Goal: Task Accomplishment & Management: Manage account settings

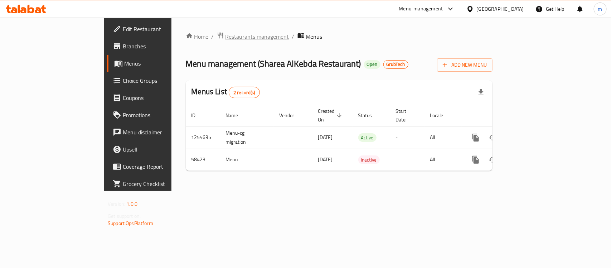
click at [225, 36] on span "Restaurants management" at bounding box center [257, 36] width 64 height 9
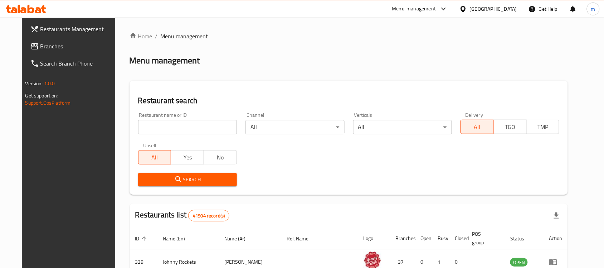
click at [40, 47] on span "Branches" at bounding box center [78, 46] width 77 height 9
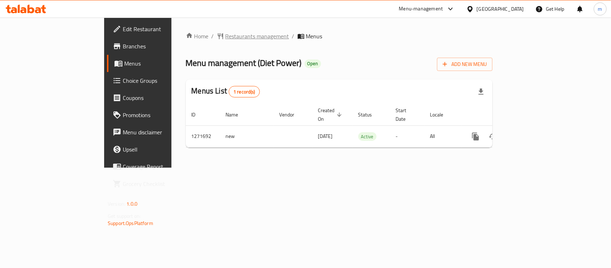
click at [225, 37] on span "Restaurants management" at bounding box center [257, 36] width 64 height 9
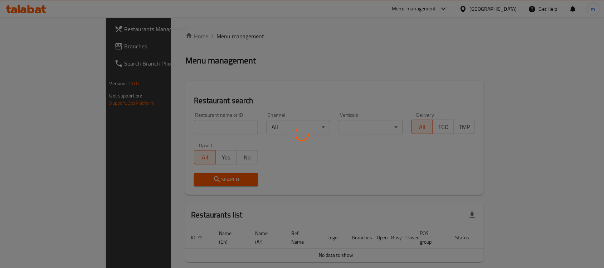
click at [150, 126] on div at bounding box center [302, 134] width 604 height 268
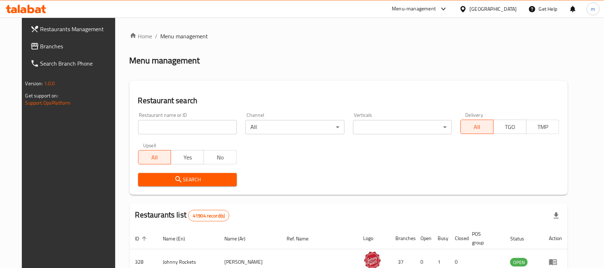
click at [140, 126] on input "search" at bounding box center [187, 127] width 99 height 14
paste input "689865"
type input "689865"
click button "Search" at bounding box center [187, 179] width 99 height 13
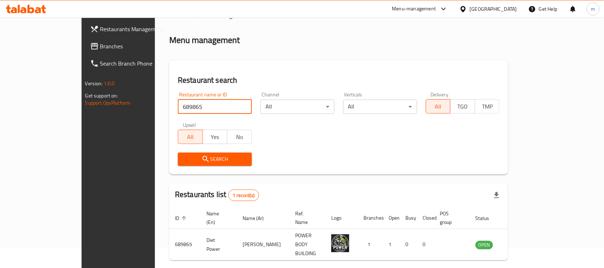
scroll to position [38, 0]
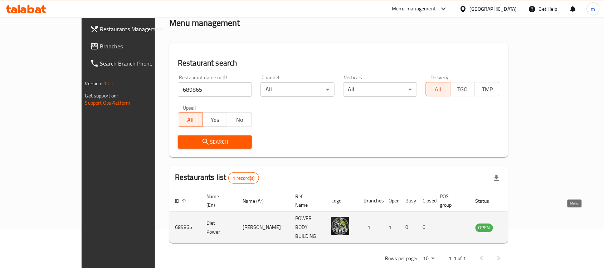
click at [521, 224] on icon "enhanced table" at bounding box center [517, 227] width 8 height 6
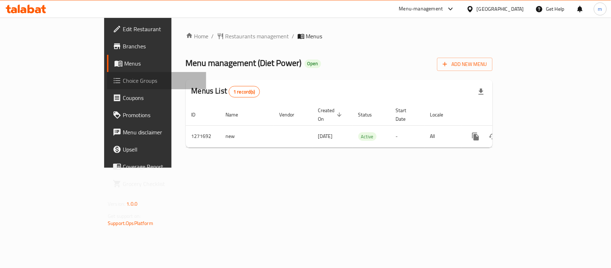
click at [123, 81] on span "Choice Groups" at bounding box center [162, 80] width 78 height 9
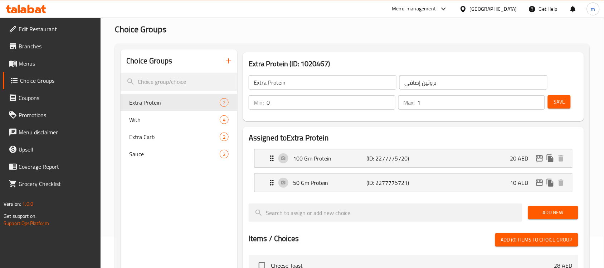
scroll to position [45, 0]
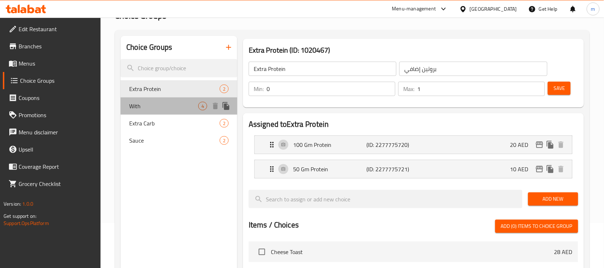
click at [156, 108] on span "With" at bounding box center [163, 106] width 69 height 9
type input "With"
type input "مع"
type input "1"
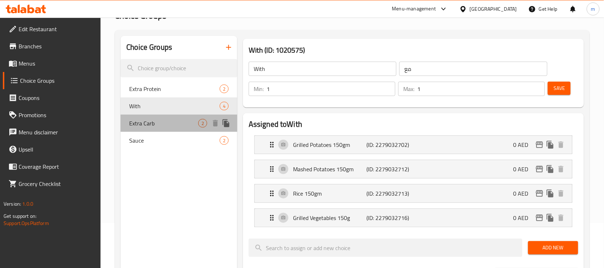
click at [155, 116] on div "Extra Carb 2" at bounding box center [179, 122] width 117 height 17
type input "Extra Carb"
type input "زيادة الكارب"
type input "0"
type input "2"
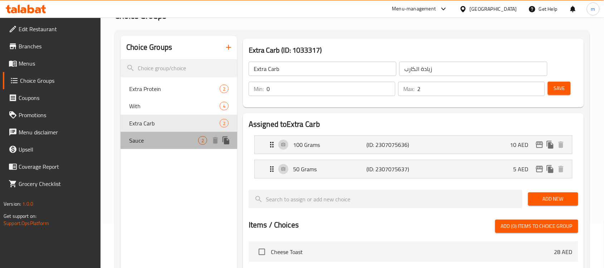
click at [167, 144] on div "Sauce 2" at bounding box center [179, 140] width 117 height 17
type input "Sauce"
type input "صوص"
type input "1"
